Goal: Register for event/course

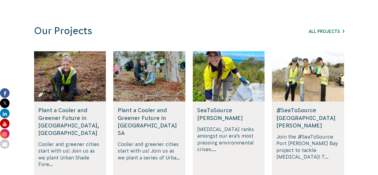
scroll to position [389, 0]
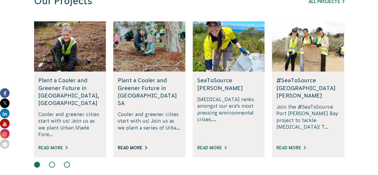
drag, startPoint x: 145, startPoint y: 141, endPoint x: 146, endPoint y: 137, distance: 3.6
click at [146, 145] on link "Read More" at bounding box center [132, 147] width 29 height 5
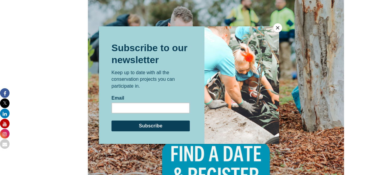
scroll to position [508, 0]
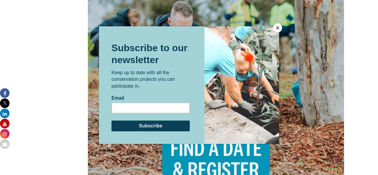
click at [277, 30] on button "Close" at bounding box center [277, 27] width 9 height 9
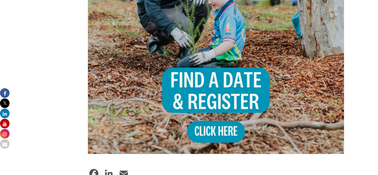
scroll to position [598, 0]
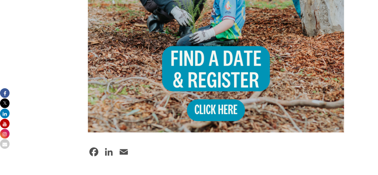
click at [229, 117] on img at bounding box center [216, 4] width 257 height 257
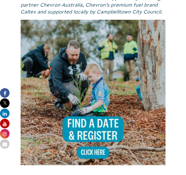
scroll to position [509, 0]
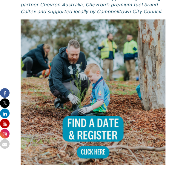
click at [81, 92] on img at bounding box center [93, 91] width 145 height 145
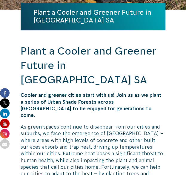
scroll to position [97, 0]
